Goal: Task Accomplishment & Management: Manage account settings

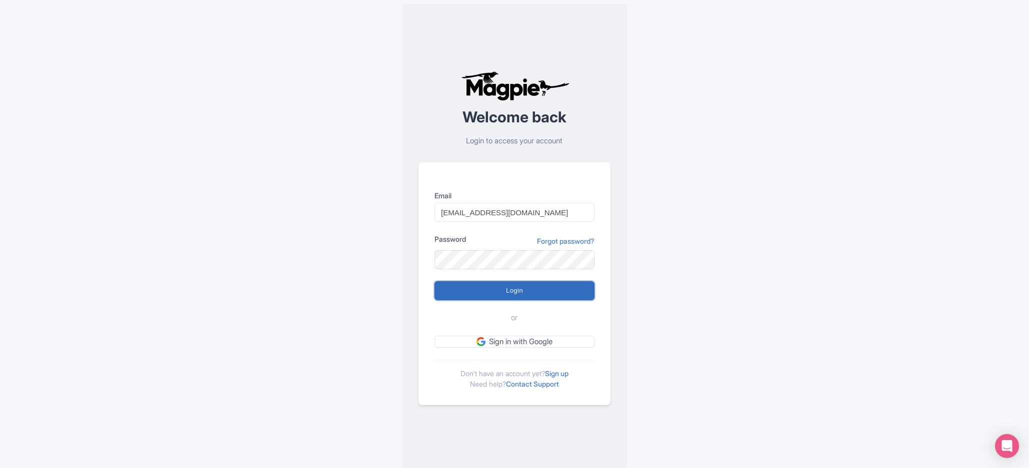
click at [491, 296] on input "Login" at bounding box center [514, 290] width 160 height 19
type input "Logging in..."
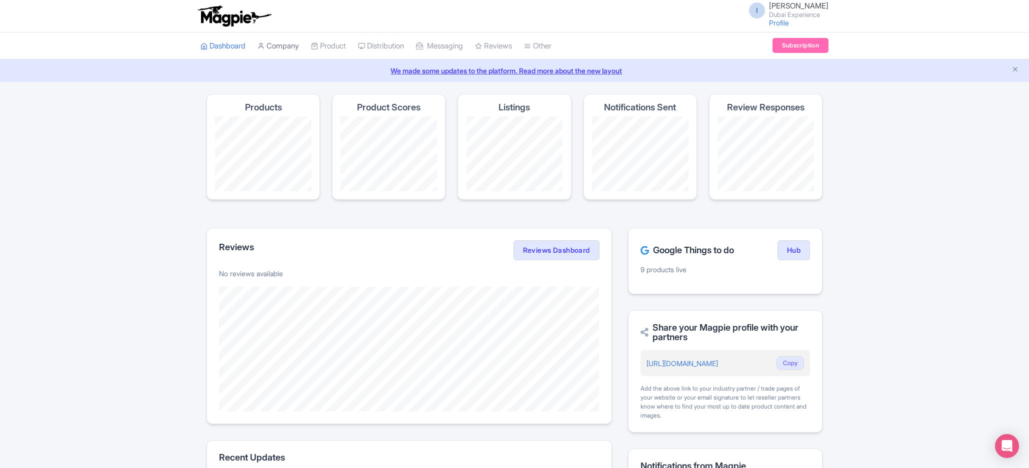
click at [276, 42] on link "Company" at bounding box center [277, 45] width 41 height 27
click at [355, 69] on link "My Products" at bounding box center [358, 70] width 95 height 15
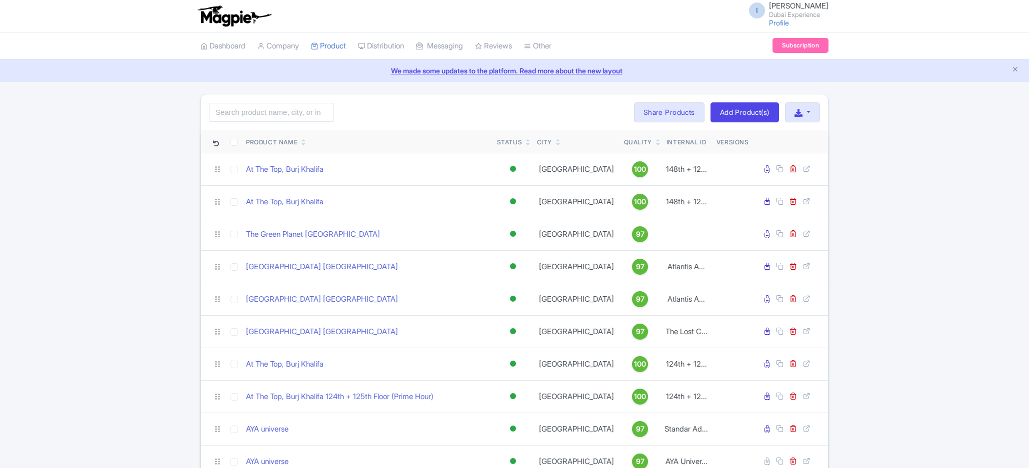
scroll to position [184, 0]
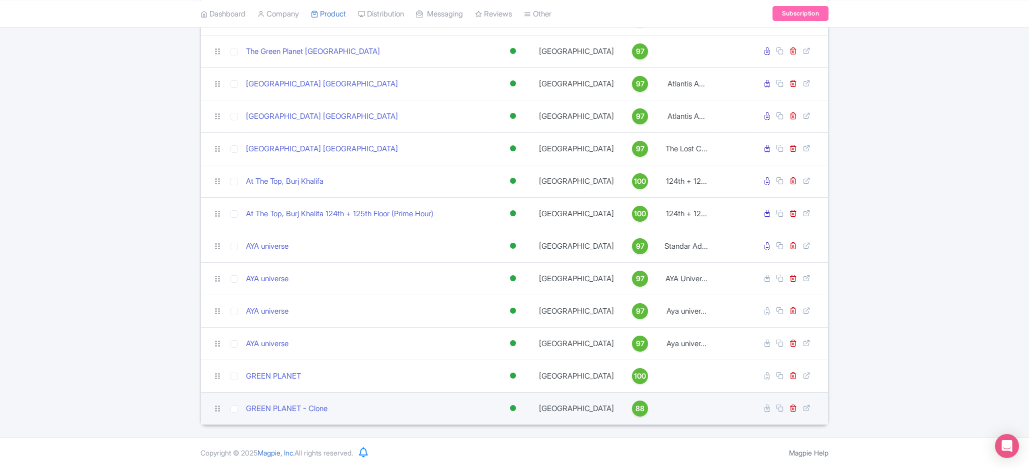
click at [259, 398] on td "GREEN PLANET - Clone" at bounding box center [367, 408] width 251 height 32
click at [260, 404] on link "GREEN PLANET - Clone" at bounding box center [286, 408] width 81 height 11
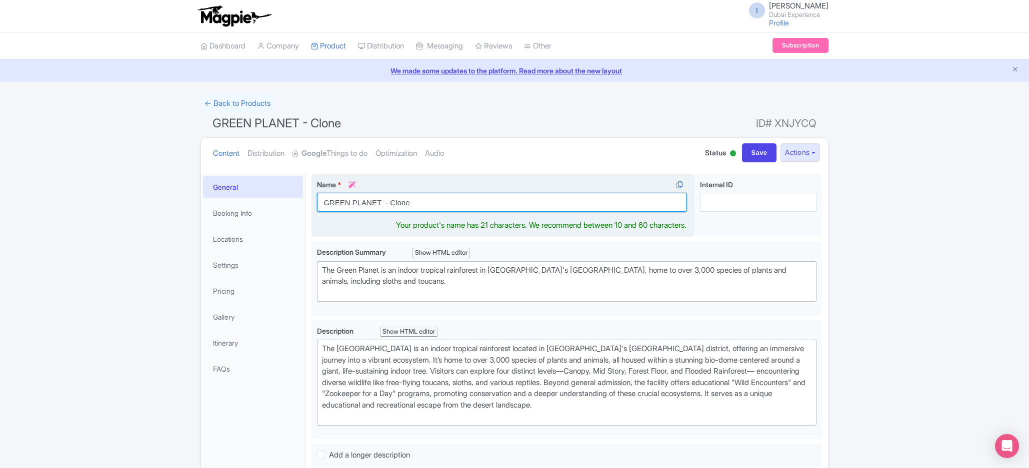
drag, startPoint x: 382, startPoint y: 206, endPoint x: 467, endPoint y: 191, distance: 85.8
click at [470, 200] on input "GREEN PLANET - Clone" at bounding box center [501, 202] width 369 height 19
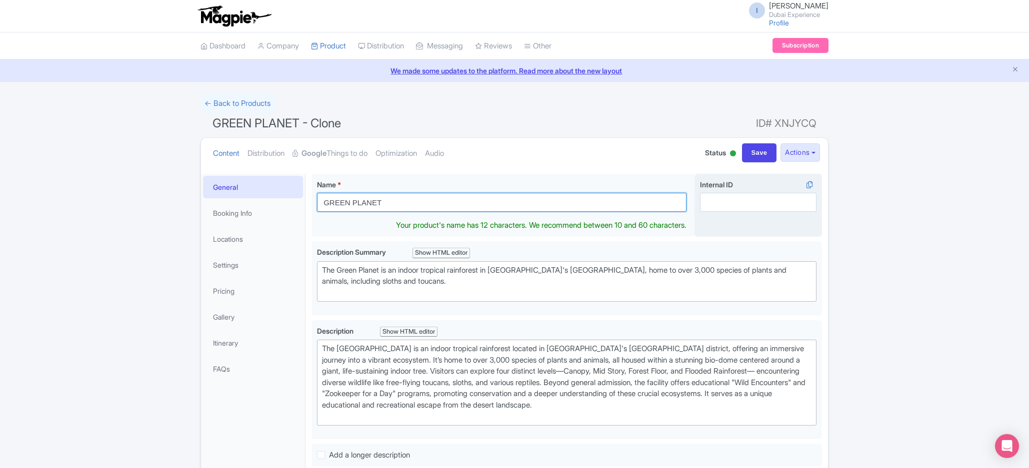
type input "GREEN PLANET"
click at [755, 217] on div "Internal ID i" at bounding box center [757, 205] width 127 height 63
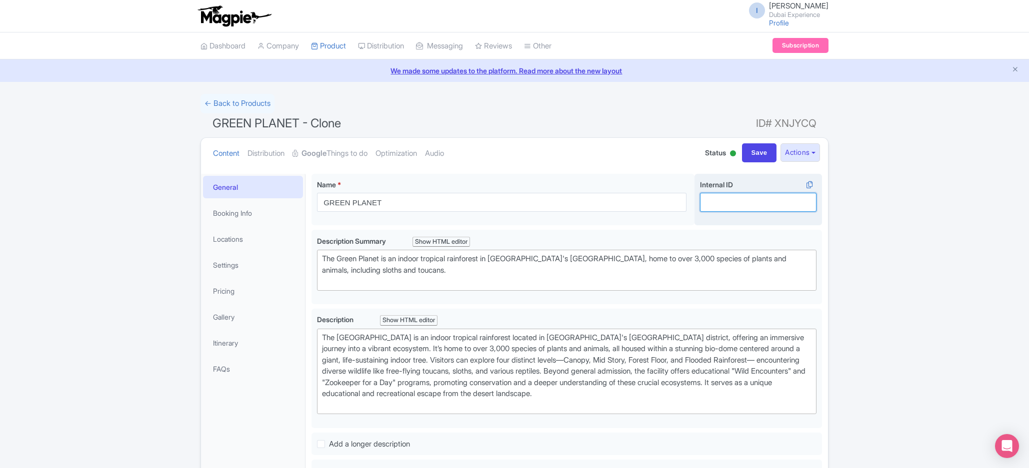
click at [760, 202] on input "Internal ID i" at bounding box center [758, 202] width 116 height 19
paste input "The Green Planet Ticket + Dubai [GEOGRAPHIC_DATA] Ticket"
drag, startPoint x: 774, startPoint y: 200, endPoint x: 584, endPoint y: 198, distance: 189.5
click at [700, 198] on input "The Green Planet Ticket + Dubai Crocodile Park Ticket" at bounding box center [758, 202] width 116 height 19
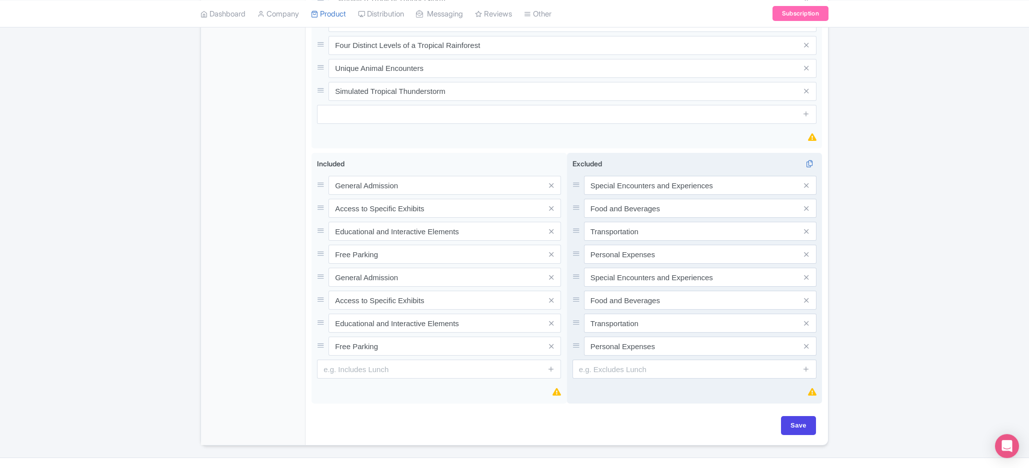
scroll to position [584, 0]
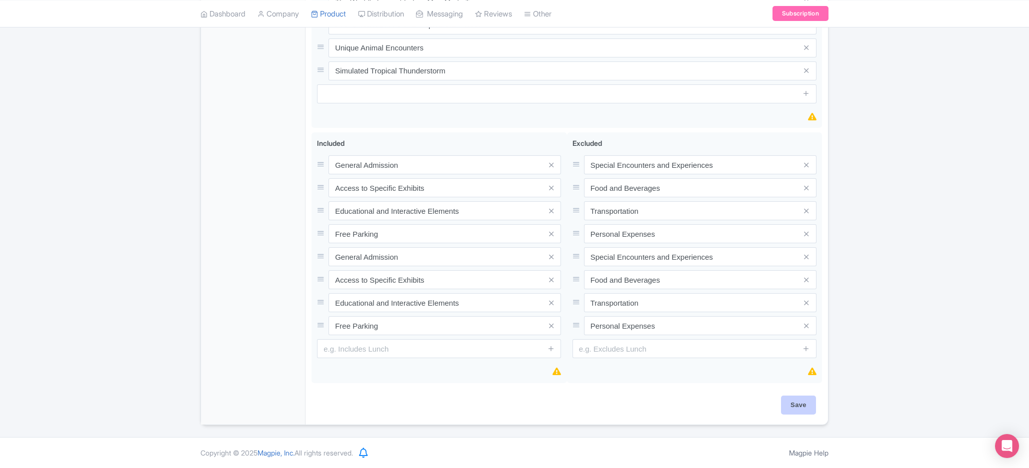
type input "The Green Planet Ticket + Dubai Crocodile Park Ticket"
click at [786, 399] on input "Save" at bounding box center [798, 405] width 35 height 19
type input "Saving..."
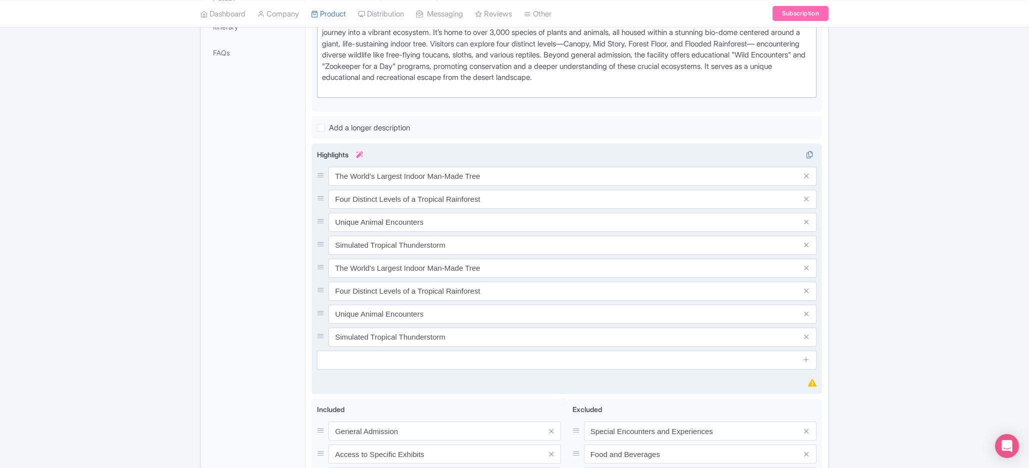
scroll to position [0, 0]
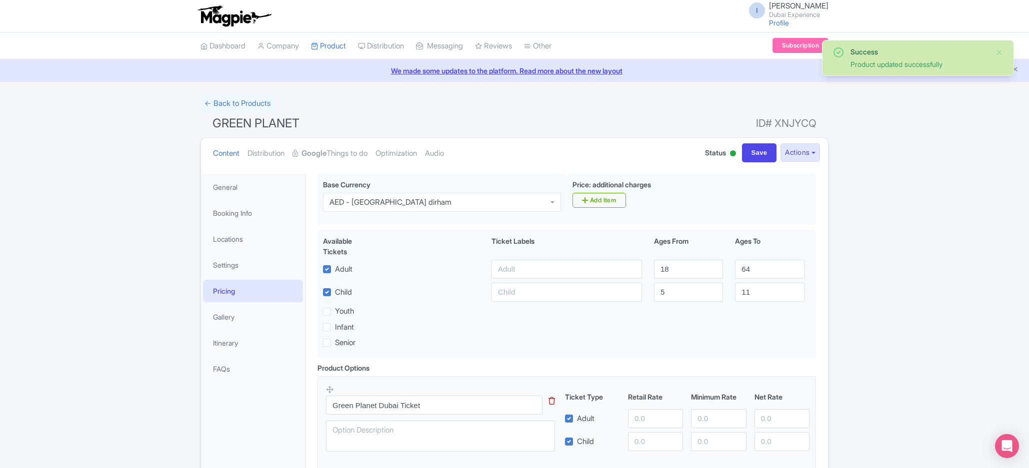
scroll to position [118, 0]
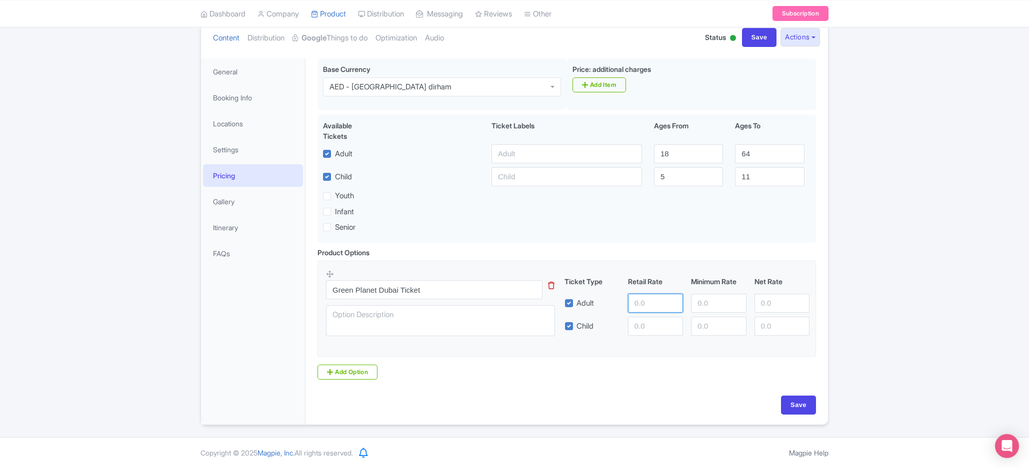
click at [635, 304] on input "number" at bounding box center [655, 303] width 55 height 19
paste input "245"
type input "245"
click at [644, 328] on input "number" at bounding box center [655, 326] width 55 height 19
paste input "210"
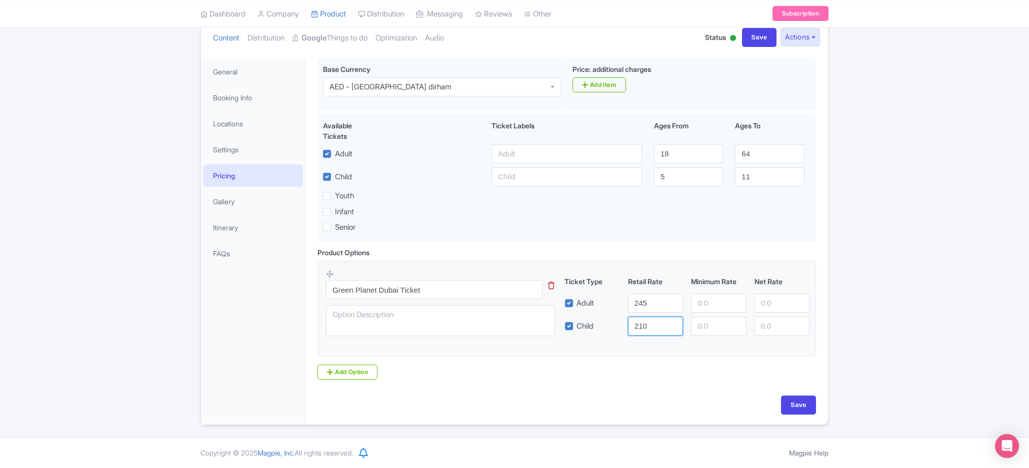
type input "210"
click at [654, 363] on div "Product Options i Green Planet Dubai Ticket This tip has not data. Code: tip_op…" at bounding box center [566, 313] width 510 height 133
click at [480, 328] on textarea at bounding box center [440, 320] width 229 height 31
click at [425, 313] on textarea "instant confirmation" at bounding box center [440, 320] width 229 height 31
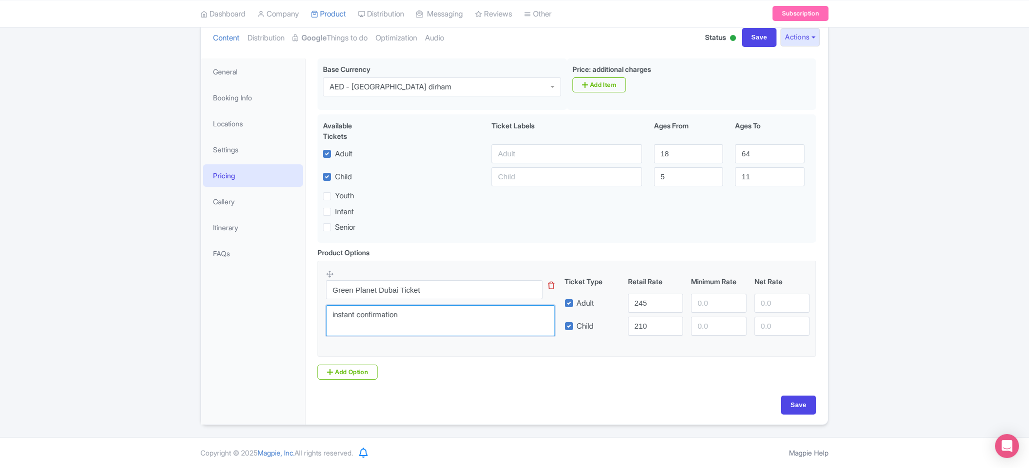
click at [425, 313] on textarea "instant confirmation" at bounding box center [440, 320] width 229 height 31
type textarea "instant confirmation"
click at [801, 404] on input "Save" at bounding box center [798, 405] width 35 height 19
type input "Saving..."
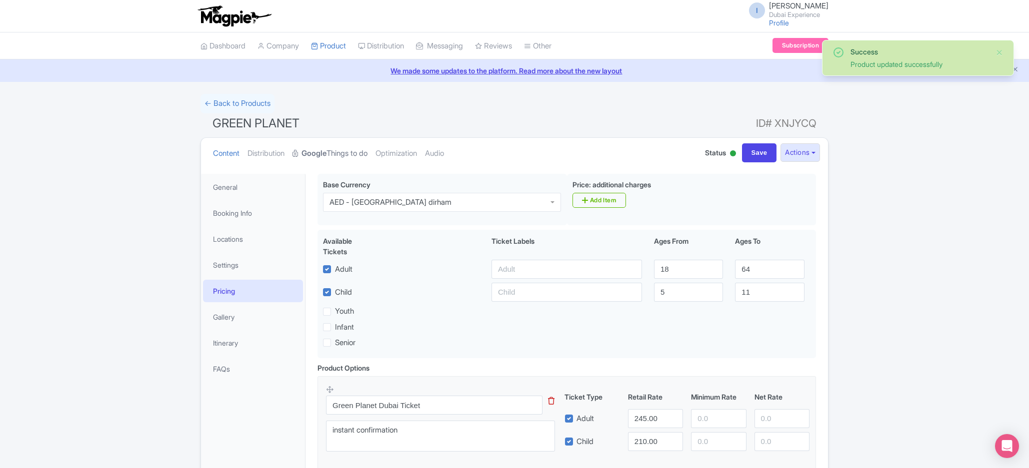
click at [336, 148] on link "Google Things to do" at bounding box center [329, 153] width 75 height 31
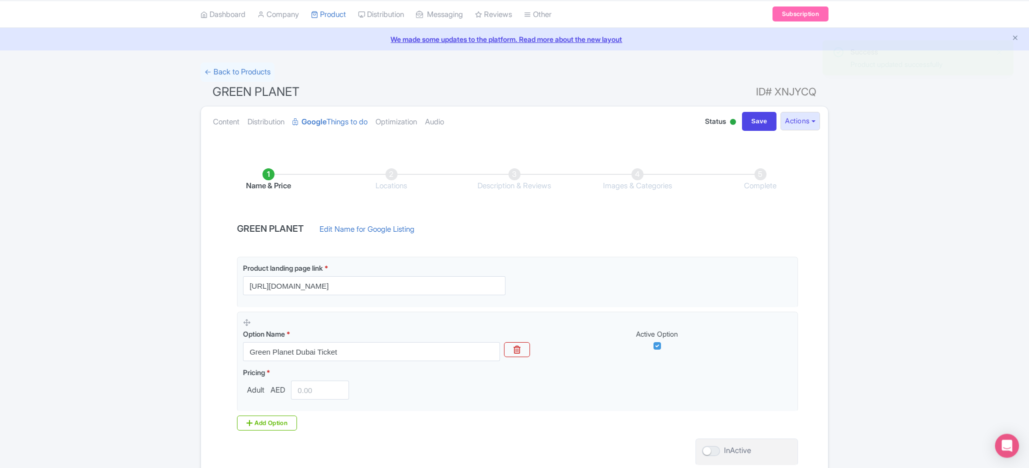
scroll to position [53, 0]
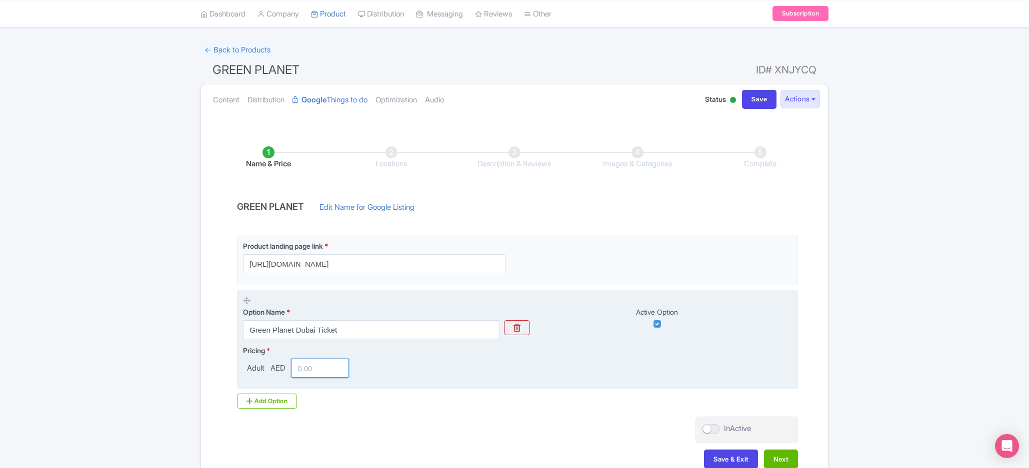
click at [312, 372] on input "number" at bounding box center [320, 368] width 58 height 19
click at [321, 370] on input "number" at bounding box center [320, 368] width 58 height 19
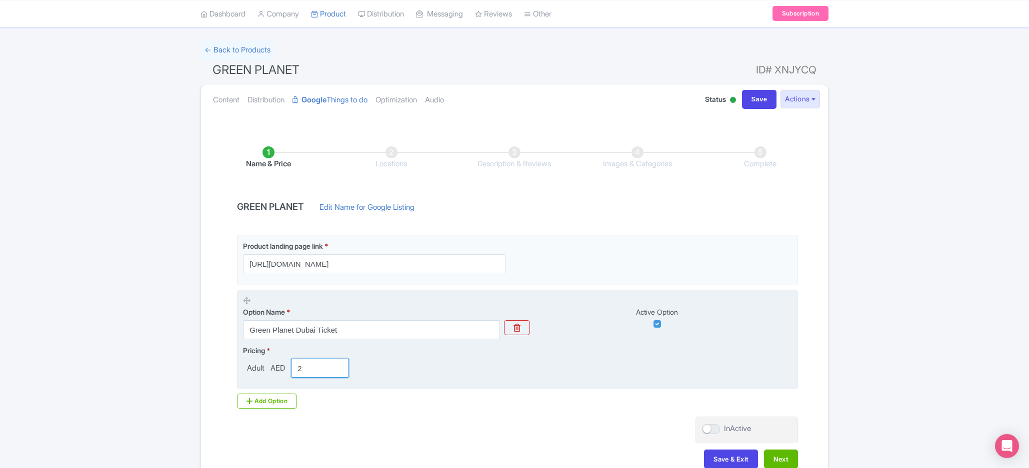
scroll to position [0, 0]
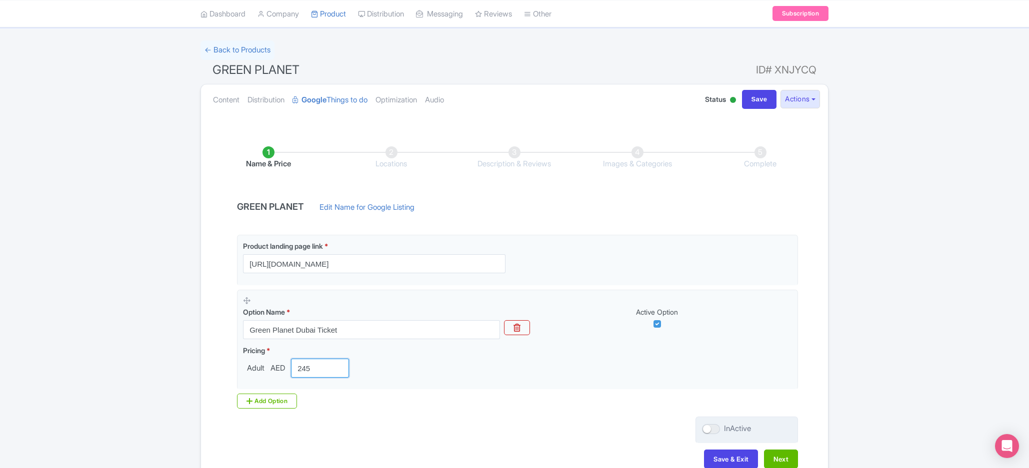
type input "245"
click at [705, 430] on div at bounding box center [711, 429] width 18 height 10
click at [705, 430] on input "InActive" at bounding box center [705, 429] width 6 height 6
checkbox input "true"
click at [788, 459] on button "Next" at bounding box center [781, 459] width 34 height 19
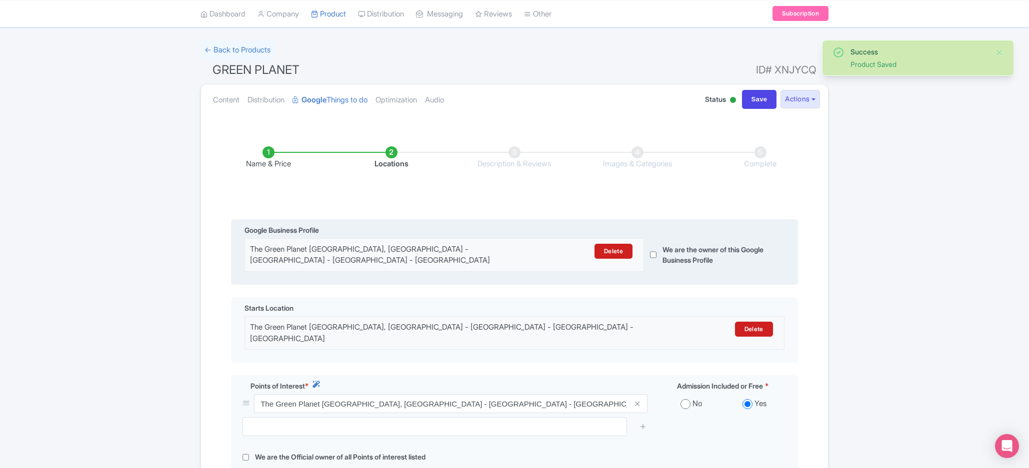
scroll to position [179, 0]
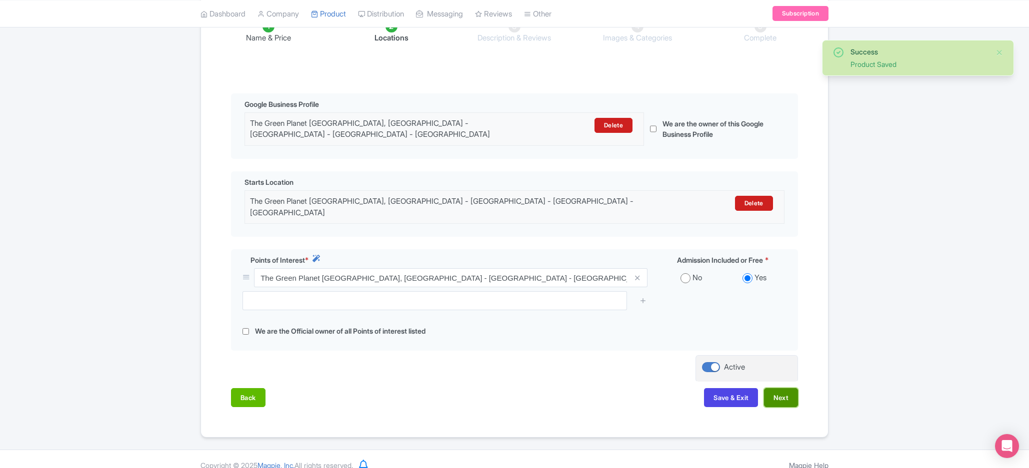
click at [790, 388] on button "Next" at bounding box center [781, 397] width 34 height 19
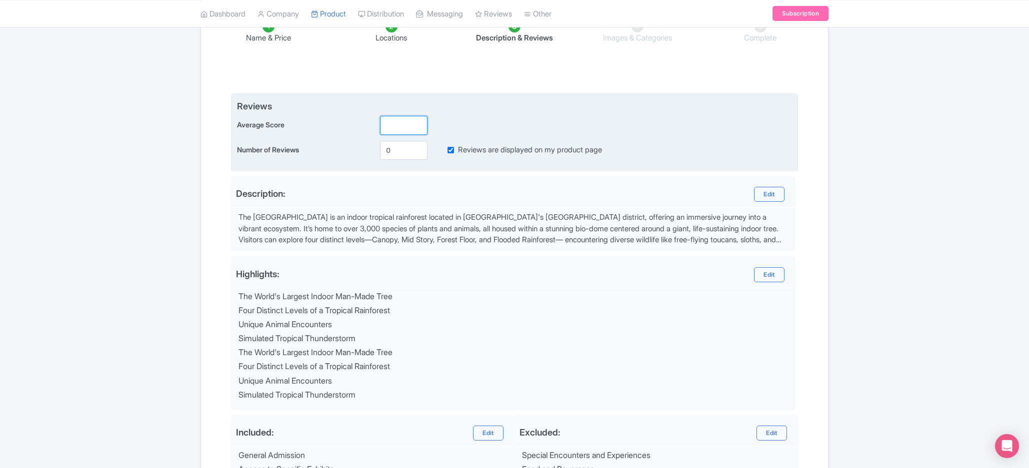
click at [395, 123] on input "number" at bounding box center [403, 125] width 47 height 19
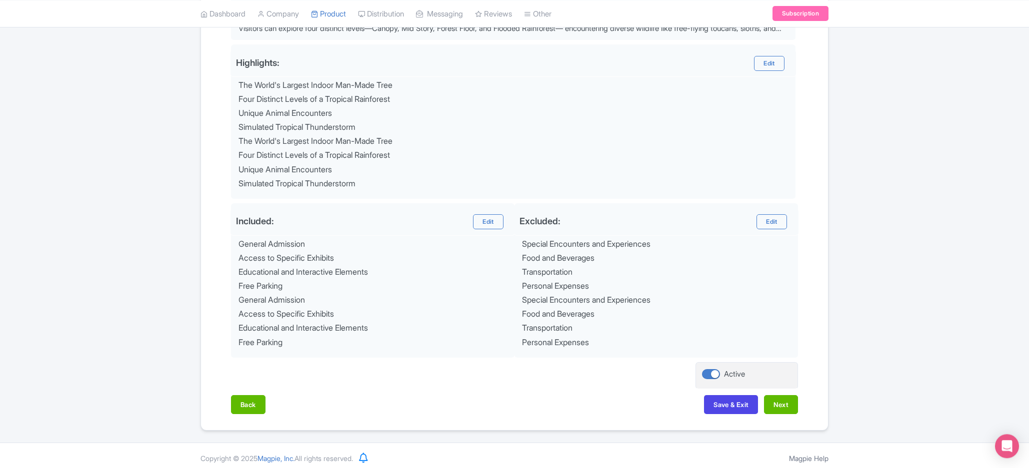
scroll to position [394, 0]
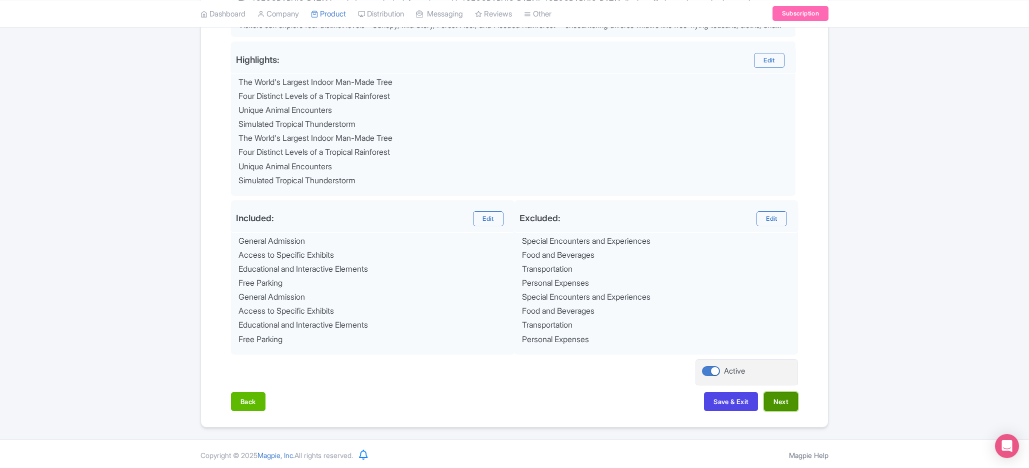
click at [767, 400] on button "Next" at bounding box center [781, 401] width 34 height 19
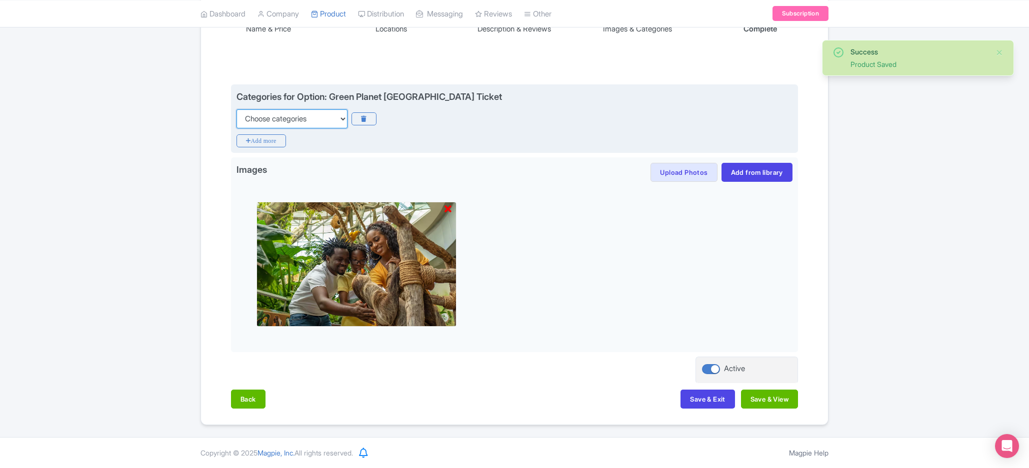
click at [236, 109] on select "Choose categories Adults Only Animals Audio Guide Beaches Bike Tours Boat Tours…" at bounding box center [291, 118] width 111 height 19
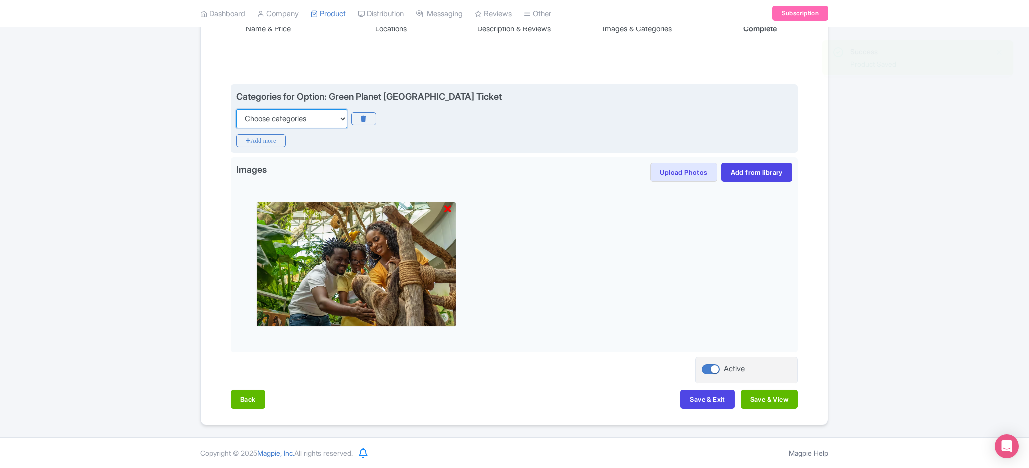
select select "theme-parks"
click option "Theme Parks" at bounding box center [0, 0] width 0 height 0
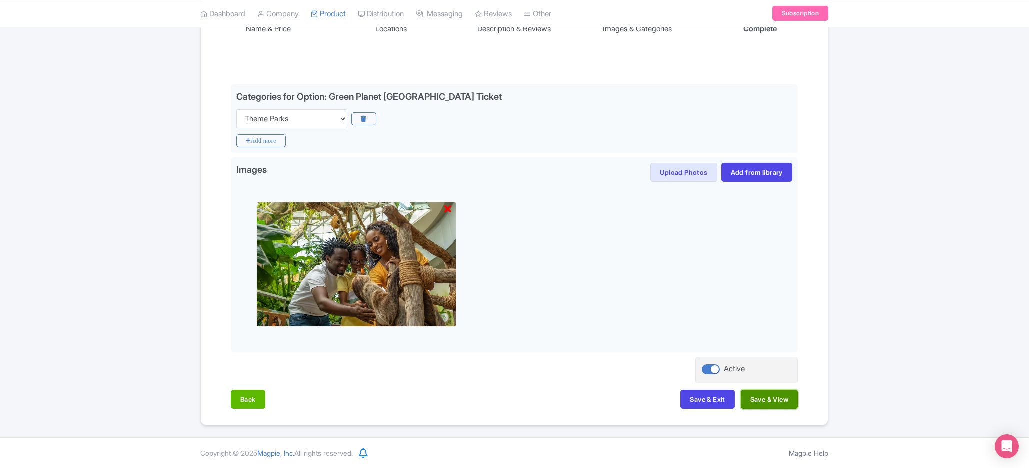
click at [775, 401] on button "Save & View" at bounding box center [769, 399] width 57 height 19
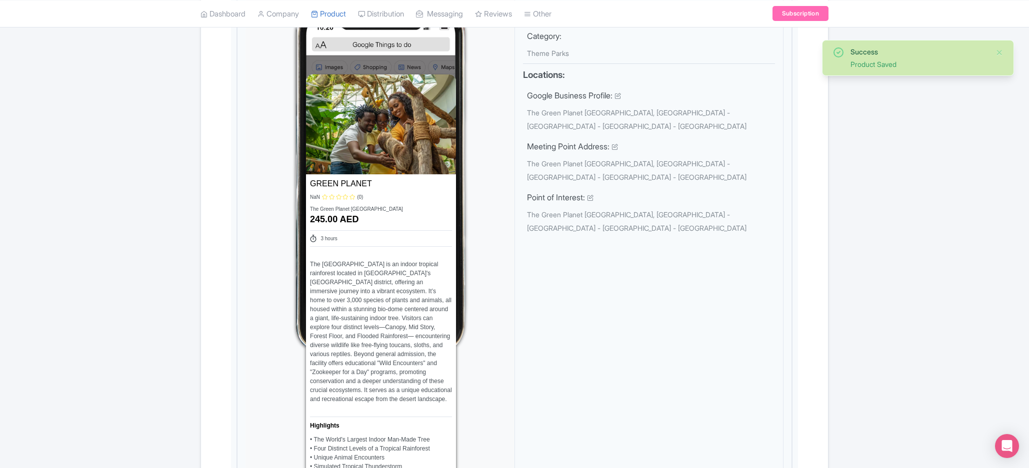
scroll to position [0, 0]
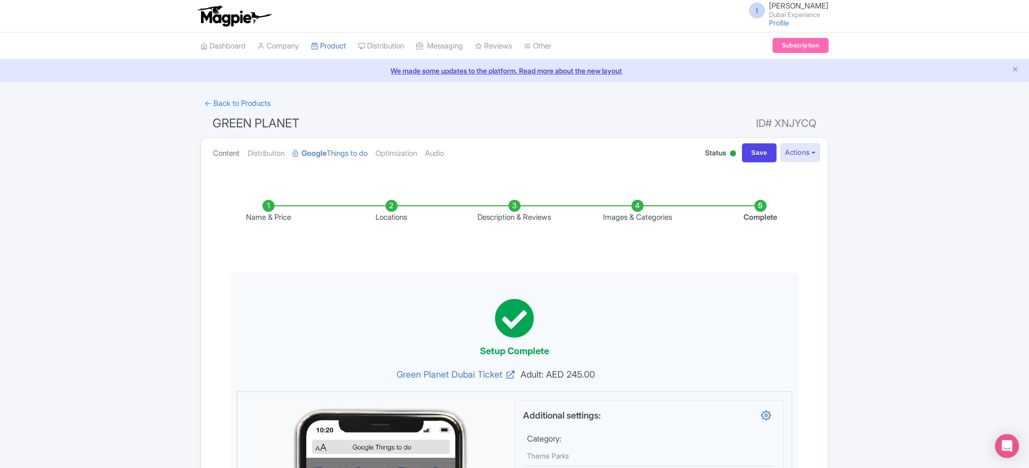
click at [215, 157] on link "Content" at bounding box center [226, 153] width 26 height 31
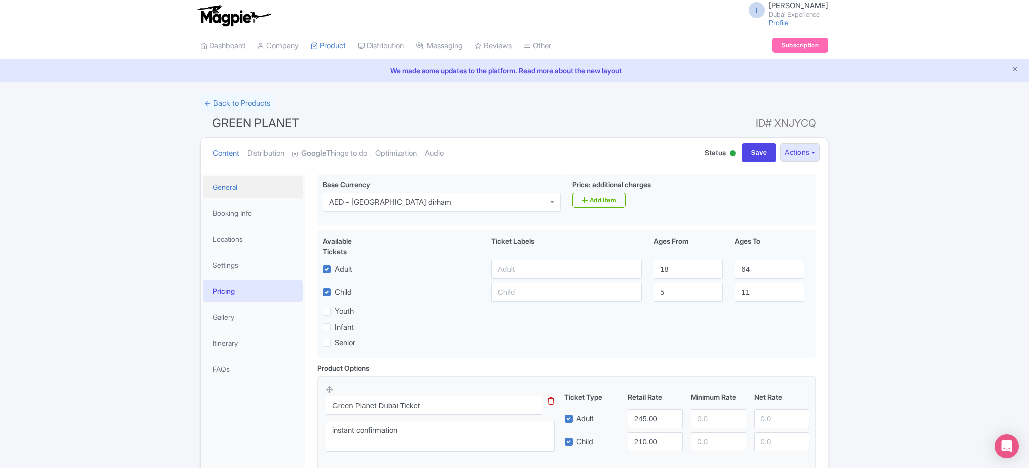
click at [268, 183] on link "General" at bounding box center [253, 187] width 100 height 22
